Goal: Information Seeking & Learning: Find specific fact

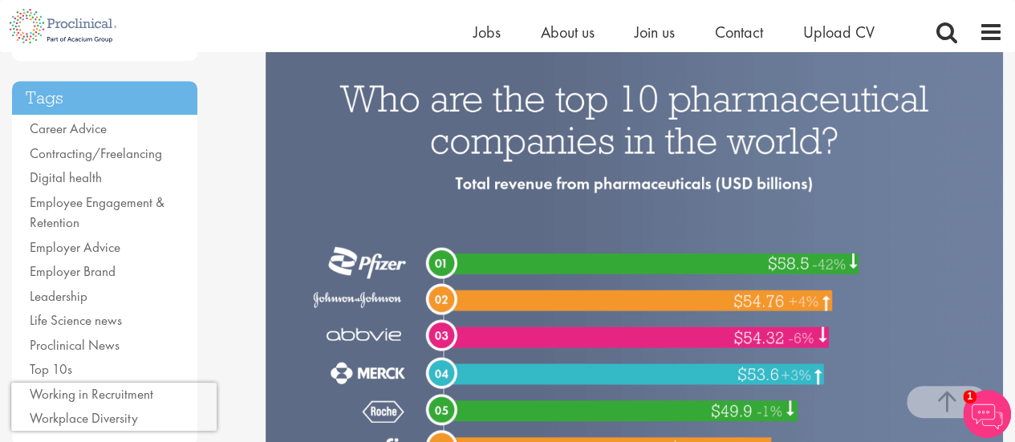
scroll to position [341, 0]
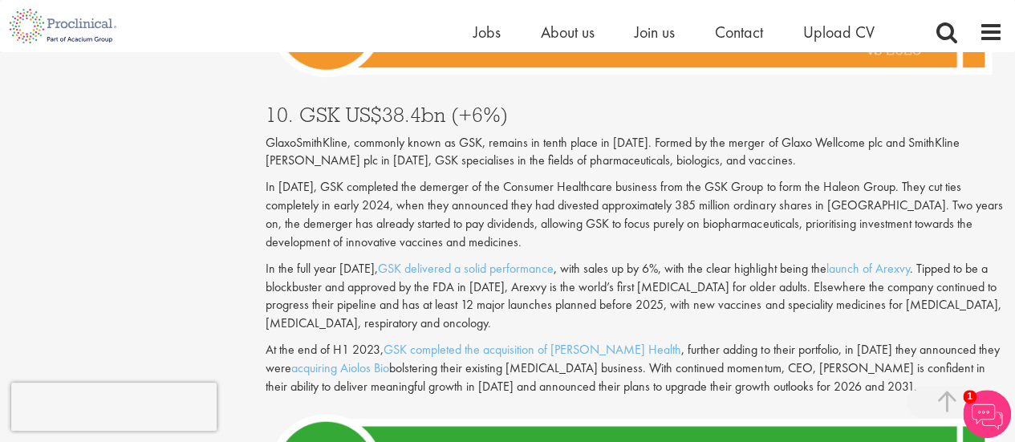
scroll to position [1890, 0]
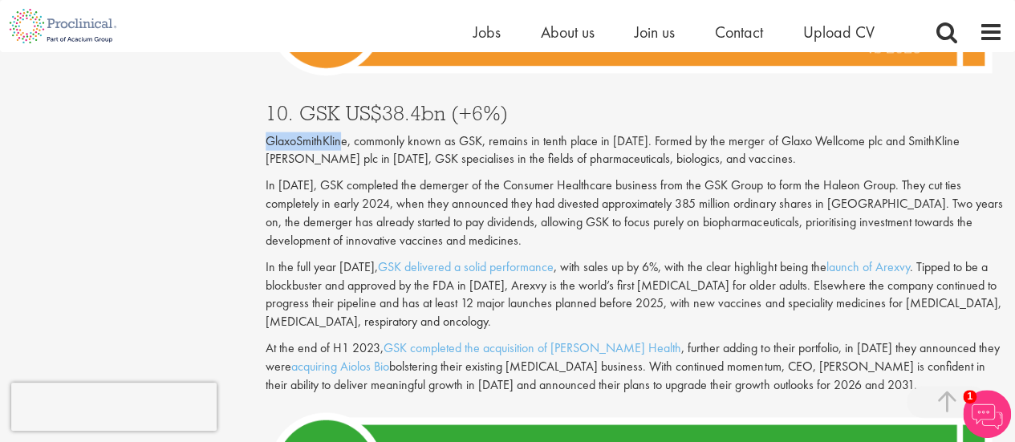
drag, startPoint x: 269, startPoint y: 123, endPoint x: 345, endPoint y: 115, distance: 76.6
click at [345, 132] on p "GlaxoSmithKline, commonly known as GSK, remains in tenth place in [DATE]. Forme…" at bounding box center [634, 150] width 737 height 37
copy p "GlaxoSmithKline"
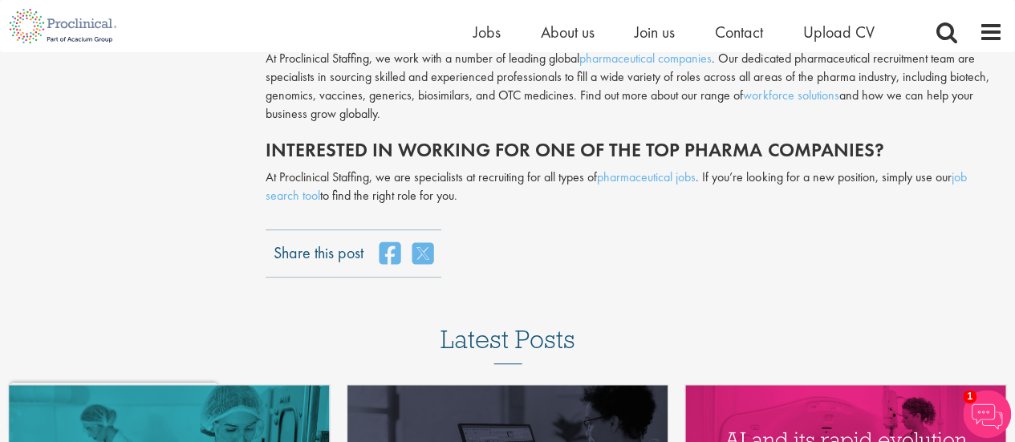
scroll to position [6291, 0]
